Goal: Information Seeking & Learning: Learn about a topic

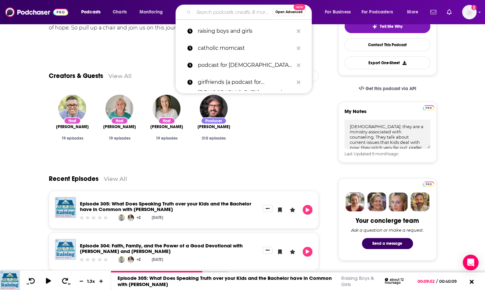
click at [216, 9] on input "Search podcasts, credits, & more..." at bounding box center [232, 12] width 79 height 10
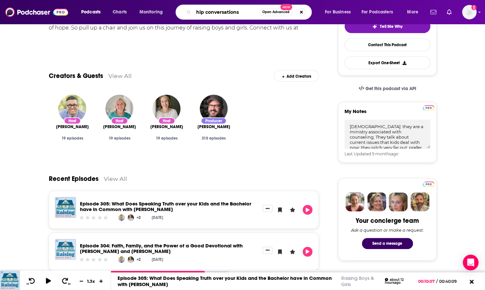
click at [204, 14] on input "hip conversations" at bounding box center [226, 12] width 66 height 10
type input "hip homeschool conversations"
click at [342, 271] on div "10 30 1.3 x 00:24:52 Episode 305: What Does Speaking Truth over your Kids and t…" at bounding box center [242, 280] width 485 height 20
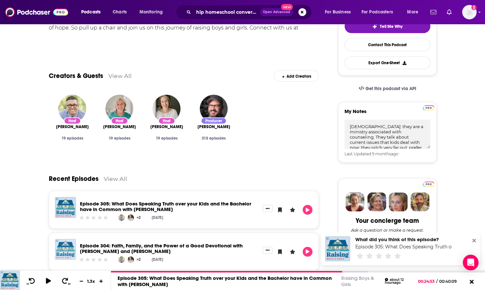
click at [472, 240] on icon at bounding box center [474, 240] width 4 height 5
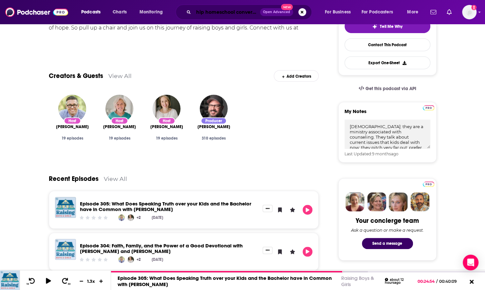
click at [209, 12] on input "hip homeschool conversations" at bounding box center [226, 12] width 66 height 10
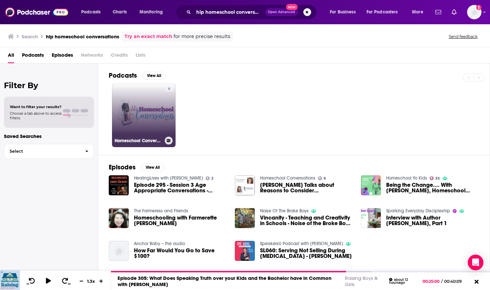
click at [152, 120] on link "6 Homeschool Conversations" at bounding box center [143, 114] width 63 height 63
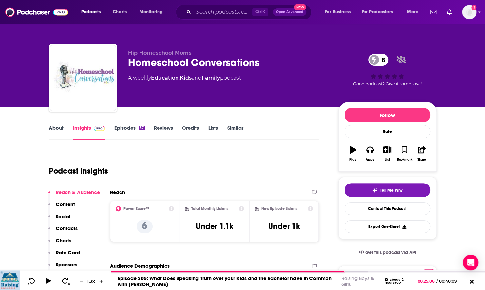
click at [118, 129] on link "Episodes 37" at bounding box center [129, 132] width 30 height 15
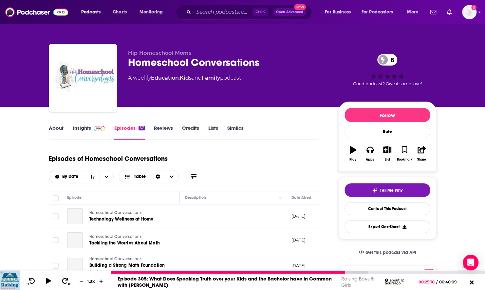
click at [454, 272] on div "00:36:55" at bounding box center [298, 272] width 374 height 3
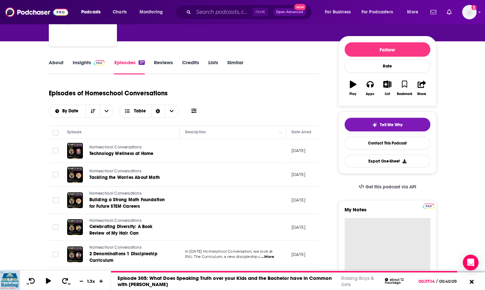
click at [368, 230] on textarea "My Notes" at bounding box center [387, 257] width 86 height 79
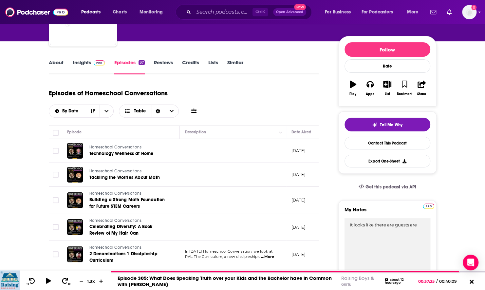
type textarea "It looks like there are guests are"
click at [53, 67] on link "About" at bounding box center [56, 66] width 15 height 15
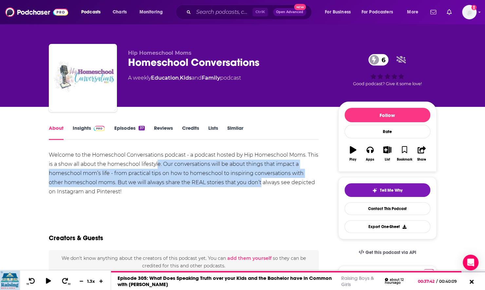
drag, startPoint x: 157, startPoint y: 164, endPoint x: 245, endPoint y: 180, distance: 89.5
click at [245, 180] on div "Welcome to the Homeschool Conversations podcast - a podcast hosted by Hip Homes…" at bounding box center [184, 173] width 270 height 46
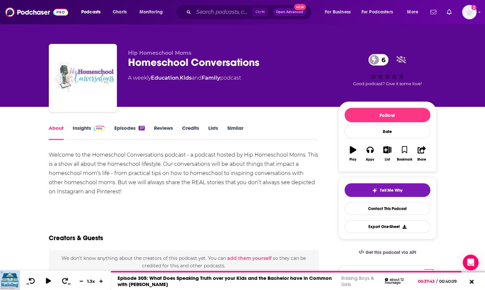
drag, startPoint x: 245, startPoint y: 180, endPoint x: 230, endPoint y: 195, distance: 21.5
click at [230, 195] on div "Welcome to the Homeschool Conversations podcast - a podcast hosted by Hip Homes…" at bounding box center [184, 173] width 270 height 46
click at [388, 151] on icon "button" at bounding box center [387, 149] width 8 height 7
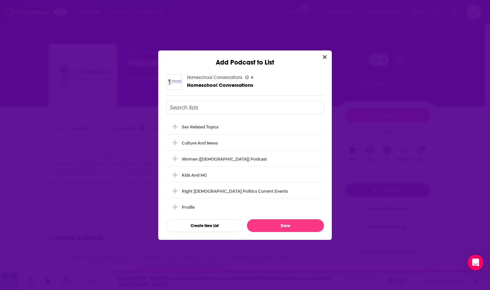
click at [223, 142] on div "Culture and News" at bounding box center [245, 142] width 158 height 14
click at [175, 141] on icon "Add Podcast To List" at bounding box center [174, 142] width 5 height 6
click at [187, 108] on input "Add Podcast To List" at bounding box center [245, 107] width 158 height 13
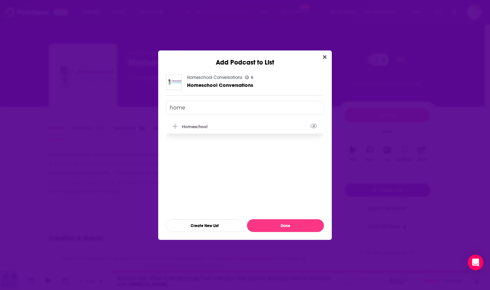
click at [185, 124] on div "Homeschool" at bounding box center [196, 126] width 29 height 5
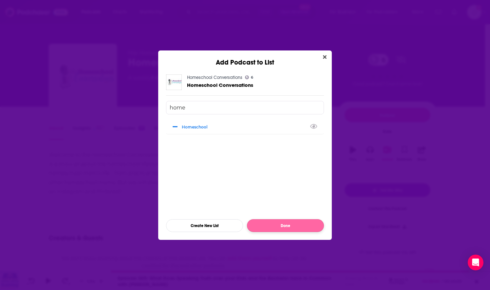
type input "home"
click at [286, 227] on button "Done" at bounding box center [285, 225] width 77 height 13
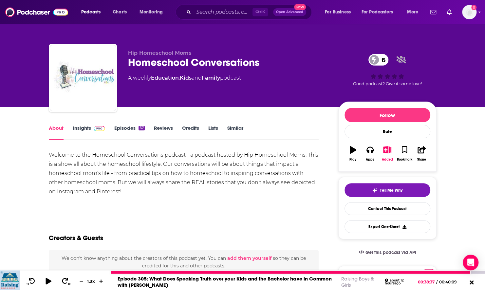
click at [48, 282] on icon at bounding box center [48, 280] width 6 height 7
click at [48, 278] on icon at bounding box center [49, 280] width 8 height 6
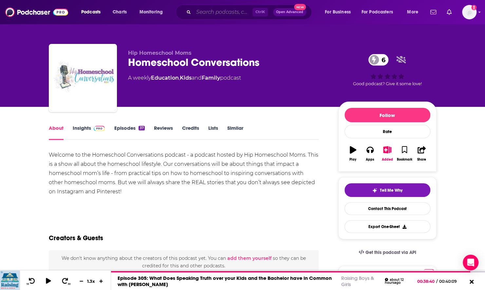
click at [217, 10] on input "Search podcasts, credits, & more..." at bounding box center [222, 12] width 59 height 10
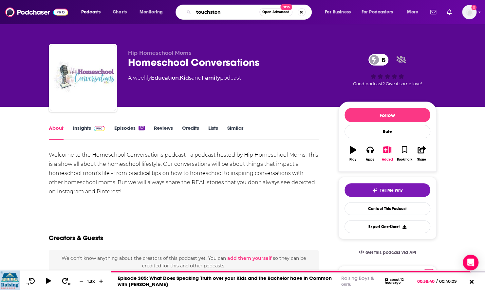
type input "touchstone"
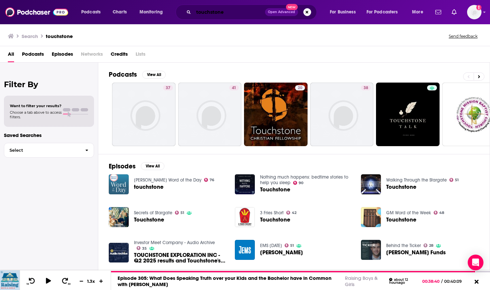
click at [225, 14] on input "touchstone" at bounding box center [228, 12] width 71 height 10
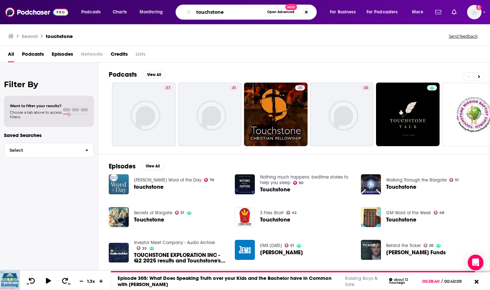
click at [225, 14] on input "touchstone" at bounding box center [228, 12] width 71 height 10
type input "p"
type input "let's parent on purpose"
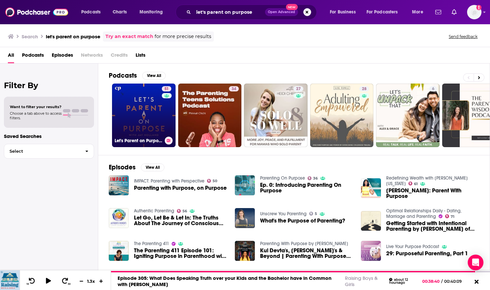
click at [156, 121] on link "51 Let's Parent on Purpose: [DEMOGRAPHIC_DATA] Marriage, Parenting, and Discipl…" at bounding box center [143, 114] width 63 height 63
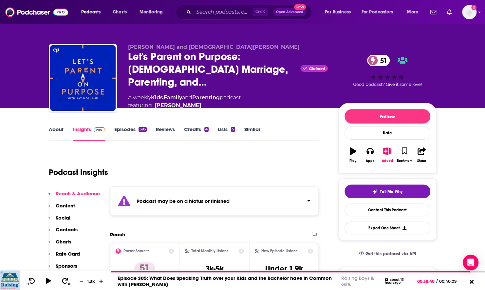
click at [316, 201] on div "Podcast may be on a hiatus or finished" at bounding box center [214, 200] width 209 height 29
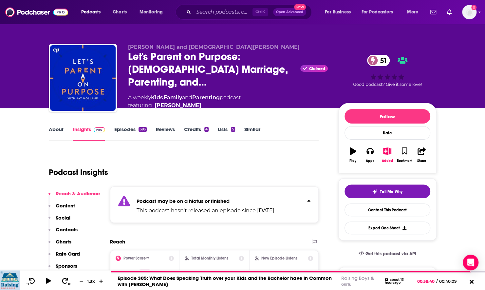
click at [309, 201] on icon "Click to expand status details" at bounding box center [308, 200] width 3 height 5
